Goal: Task Accomplishment & Management: Use online tool/utility

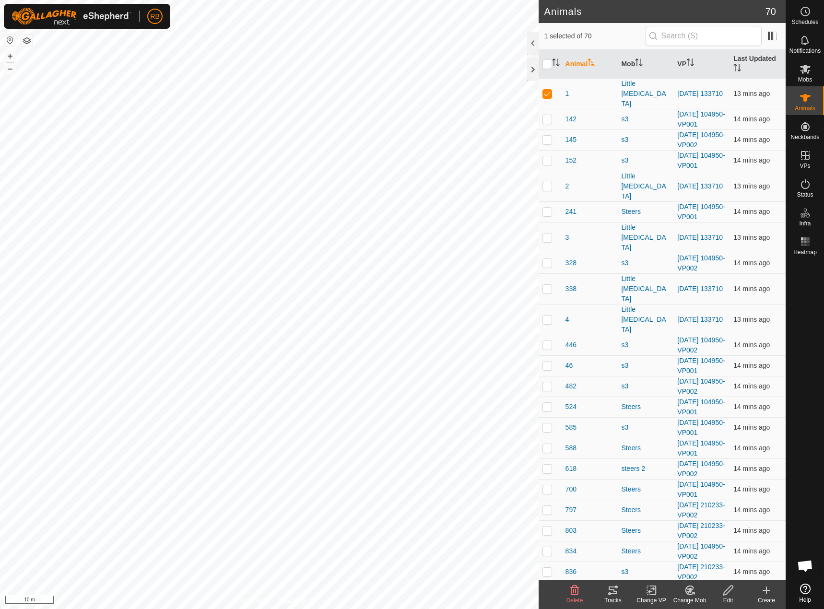
checkbox input "true"
click at [609, 595] on icon at bounding box center [609, 593] width 3 height 3
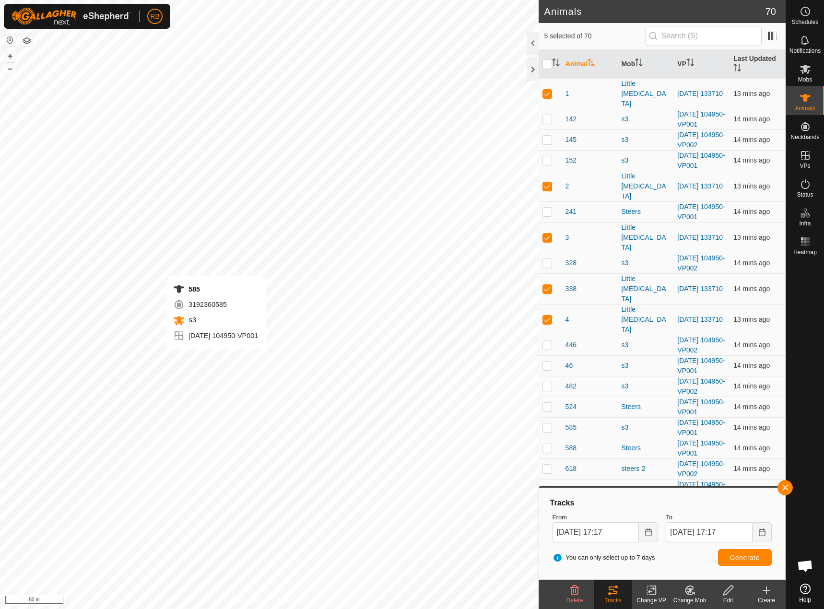
checkbox input "false"
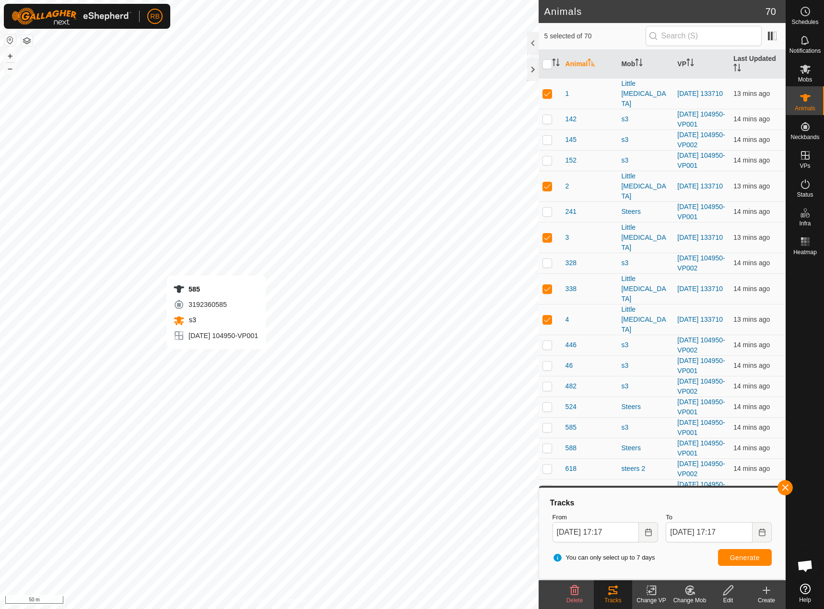
checkbox input "true"
click at [783, 487] on button "button" at bounding box center [784, 487] width 15 height 15
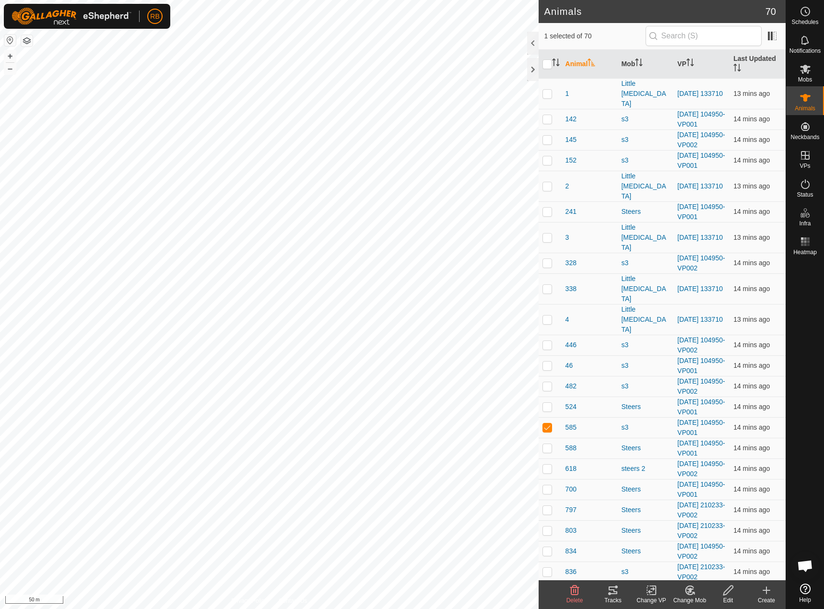
click at [613, 597] on div "Tracks" at bounding box center [613, 600] width 38 height 9
